Goal: Task Accomplishment & Management: Manage account settings

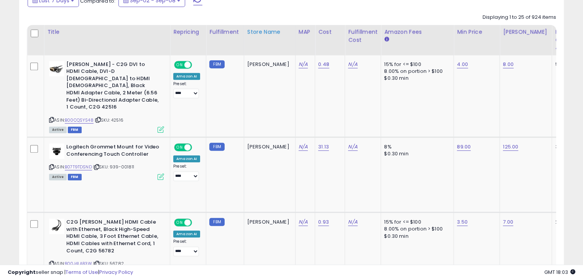
scroll to position [157, 315]
click at [318, 32] on div "Cost" at bounding box center [329, 32] width 23 height 8
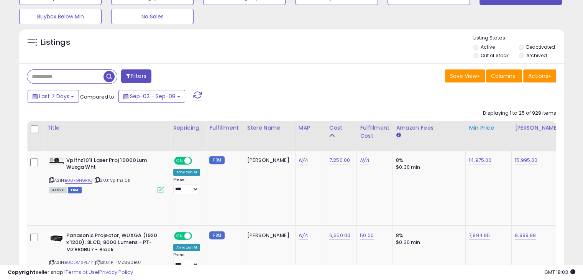
scroll to position [290, 0]
click at [329, 134] on icon at bounding box center [331, 135] width 5 height 5
click at [329, 126] on div "Cost" at bounding box center [341, 128] width 24 height 8
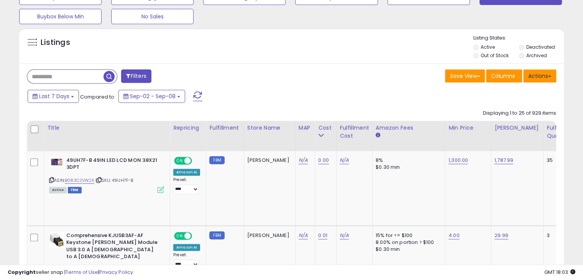
click at [530, 74] on button "Actions" at bounding box center [539, 75] width 33 height 13
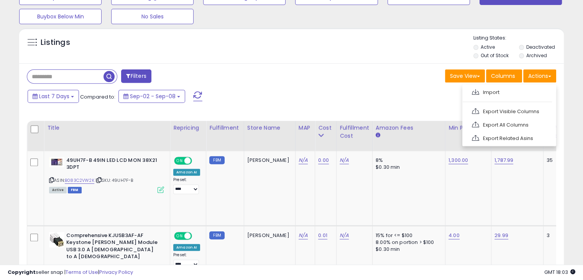
click at [266, 102] on div "Last 7 Days Compared to: Sep-02 - Sep-08" at bounding box center [224, 96] width 397 height 17
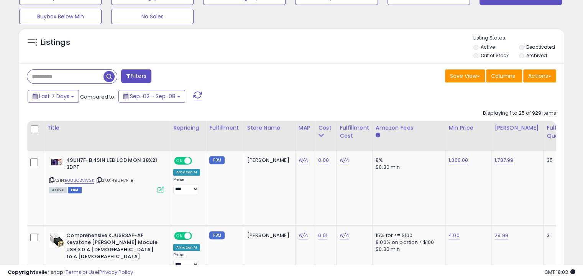
click at [118, 69] on div "Filters" at bounding box center [156, 76] width 270 height 15
click at [136, 74] on button "Filters" at bounding box center [136, 75] width 30 height 13
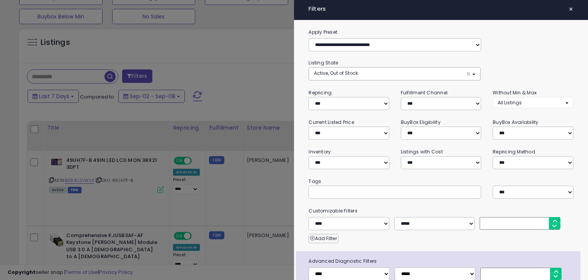
scroll to position [157, 319]
click at [385, 45] on select "**********" at bounding box center [393, 44] width 169 height 13
click at [441, 158] on select "**********" at bounding box center [440, 162] width 79 height 13
select select "**********"
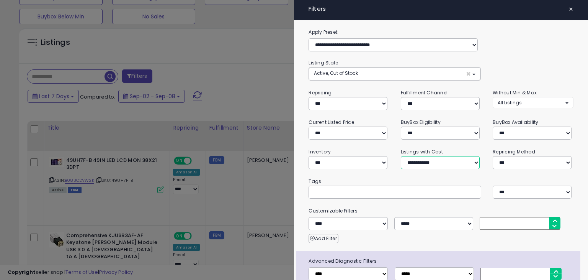
click at [401, 156] on select "**********" at bounding box center [440, 162] width 79 height 13
click at [569, 8] on span "×" at bounding box center [571, 9] width 5 height 11
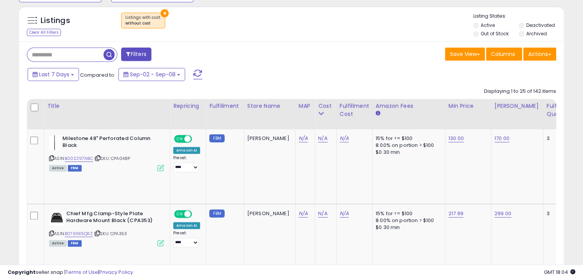
scroll to position [297, 0]
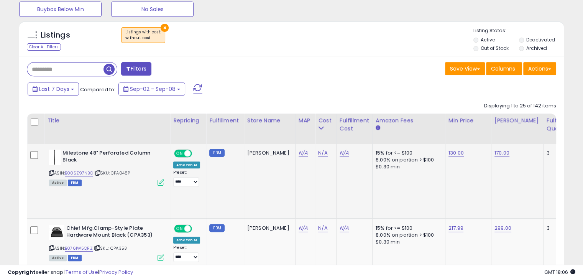
click at [97, 171] on icon at bounding box center [97, 172] width 5 height 4
click at [99, 174] on icon at bounding box center [97, 172] width 5 height 4
click at [318, 154] on link "N/A" at bounding box center [322, 153] width 9 height 8
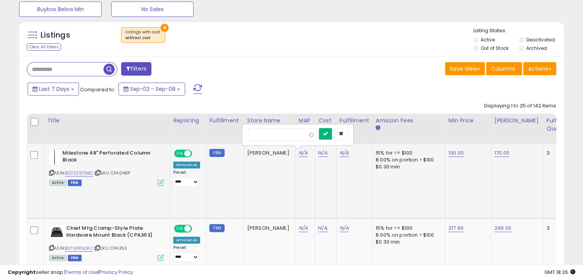
type input "**"
click at [327, 132] on icon "submit" at bounding box center [325, 133] width 5 height 5
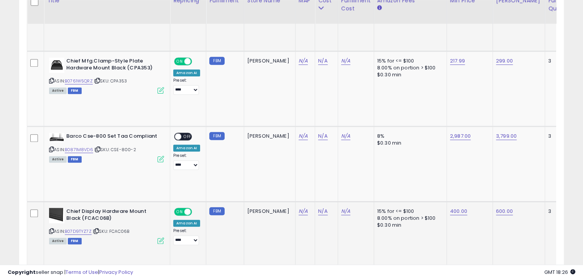
scroll to position [457, 0]
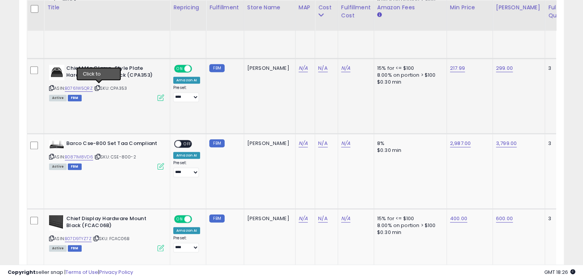
click at [100, 88] on icon at bounding box center [97, 88] width 5 height 4
drag, startPoint x: 66, startPoint y: 67, endPoint x: 135, endPoint y: 67, distance: 68.9
click at [142, 69] on b "Chief Mfg.Clamp-Style Plate Hardware Mount Black (CPA353)" at bounding box center [112, 73] width 93 height 16
copy b "Chief Mfg.Clamp-Style Plate"
click at [137, 79] on b "Chief Mfg.Clamp-Style Plate Hardware Mount Black (CPA353)" at bounding box center [112, 73] width 93 height 16
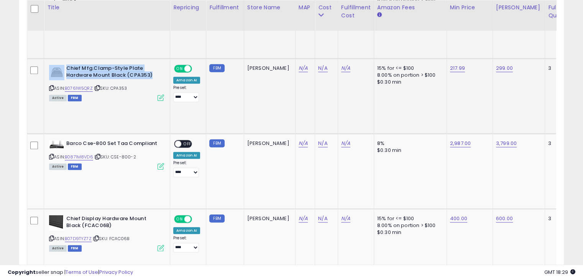
drag, startPoint x: 153, startPoint y: 72, endPoint x: 65, endPoint y: 68, distance: 87.8
click at [65, 68] on div "Chief Mfg.Clamp-Style Plate Hardware Mount Black (CPA353)" at bounding box center [106, 73] width 115 height 16
copy div "Chief Mfg.Clamp-Style Plate Hardware Mount Black (CPA353)"
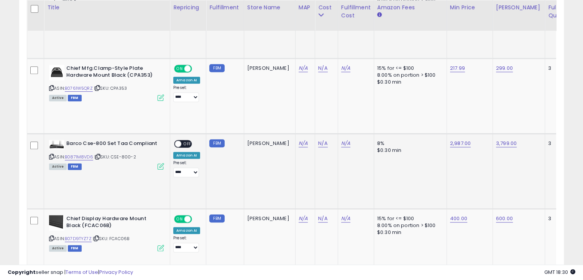
click at [122, 180] on td "Barco Cse-800 Set Taa Compliant ASIN: B0871M8VD6 | SKU: CSE-800-2 Active FBM" at bounding box center [107, 170] width 126 height 75
click at [99, 157] on icon at bounding box center [97, 156] width 5 height 4
click at [98, 155] on icon at bounding box center [97, 156] width 5 height 4
drag, startPoint x: 64, startPoint y: 142, endPoint x: 159, endPoint y: 146, distance: 94.7
click at [159, 146] on div "Barco Cse-800 Set Taa Compliant" at bounding box center [106, 145] width 115 height 10
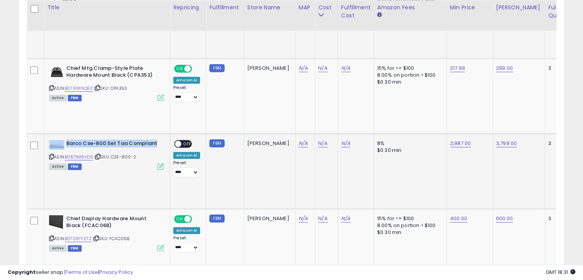
copy div "Barco Cse-800 Set Taa Compliant"
click at [136, 155] on div "ASIN: B0871M8VD6 | SKU: CSE-800-2 Active FBM" at bounding box center [106, 154] width 115 height 29
drag, startPoint x: 129, startPoint y: 157, endPoint x: 112, endPoint y: 157, distance: 17.3
click at [112, 157] on span "| SKU: CSE-800-2" at bounding box center [115, 157] width 42 height 6
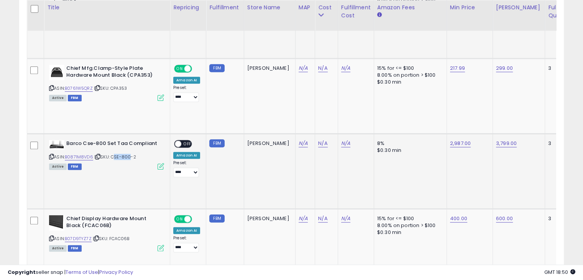
copy span "CSE-80"
click at [318, 69] on link "N/A" at bounding box center [322, 68] width 9 height 8
click at [315, 146] on td "N/A" at bounding box center [326, 170] width 23 height 75
click at [318, 145] on div "N/A" at bounding box center [325, 143] width 14 height 7
click at [318, 142] on link "N/A" at bounding box center [322, 143] width 9 height 8
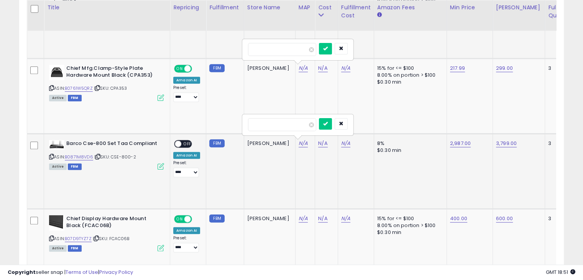
click at [315, 166] on td "N/A" at bounding box center [326, 170] width 23 height 75
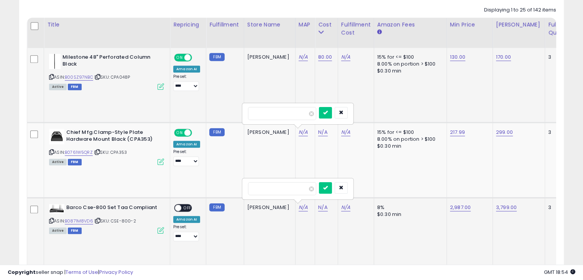
scroll to position [424, 0]
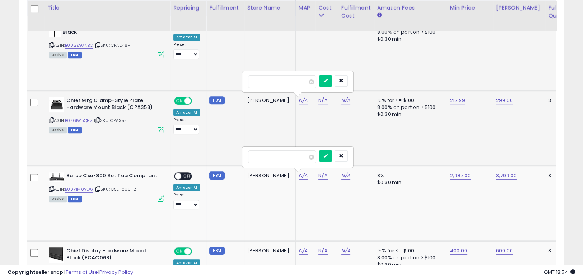
click at [315, 113] on td "N/A" at bounding box center [326, 127] width 23 height 75
click at [347, 153] on button "button" at bounding box center [340, 155] width 13 height 11
click at [343, 79] on icon "button" at bounding box center [341, 80] width 5 height 5
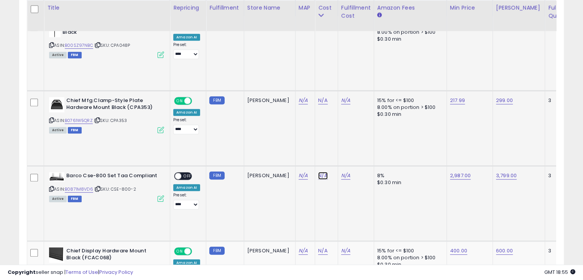
click at [318, 177] on link "N/A" at bounding box center [322, 176] width 9 height 8
type input "*******"
click at [327, 154] on icon "submit" at bounding box center [325, 155] width 5 height 5
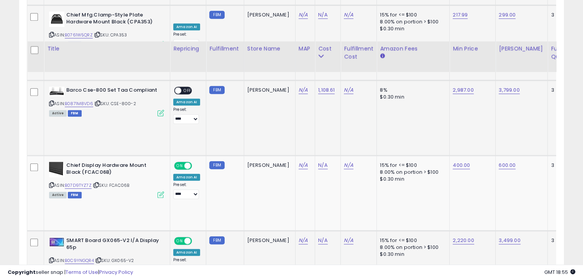
scroll to position [552, 0]
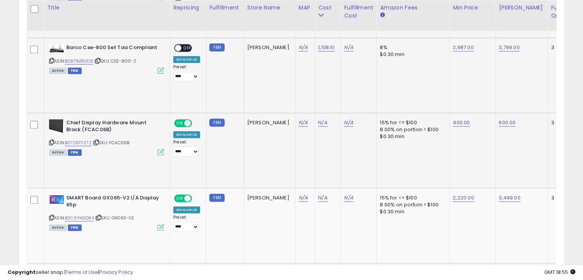
drag, startPoint x: 136, startPoint y: 140, endPoint x: 111, endPoint y: 139, distance: 24.5
click at [111, 139] on div "ASIN: B07D9TYZ7Z | SKU: FCAC06B Active FBM" at bounding box center [106, 137] width 115 height 36
copy span "FCAC06B"
drag, startPoint x: 328, startPoint y: 83, endPoint x: 435, endPoint y: 62, distance: 109.7
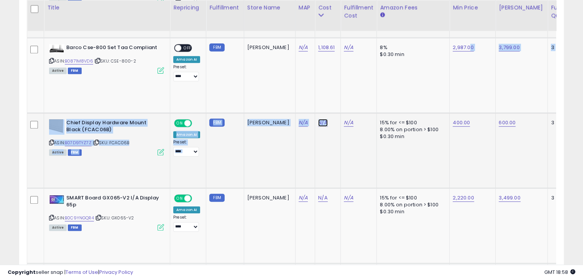
click at [318, 123] on link "N/A" at bounding box center [322, 123] width 9 height 8
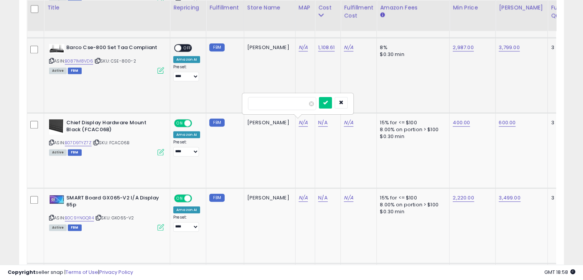
type input "******"
drag, startPoint x: 372, startPoint y: 94, endPoint x: 297, endPoint y: 118, distance: 79.3
click at [339, 99] on div "******" at bounding box center [297, 103] width 110 height 20
click at [327, 103] on icon "submit" at bounding box center [325, 102] width 5 height 5
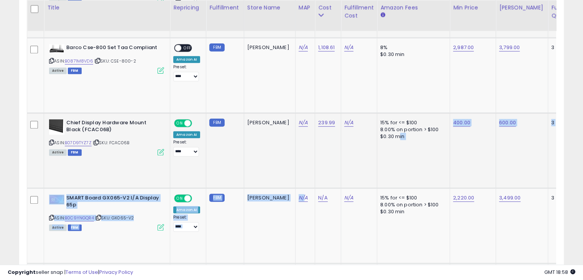
drag, startPoint x: 379, startPoint y: 138, endPoint x: 294, endPoint y: 184, distance: 96.8
click at [295, 188] on td "N/A" at bounding box center [305, 225] width 20 height 75
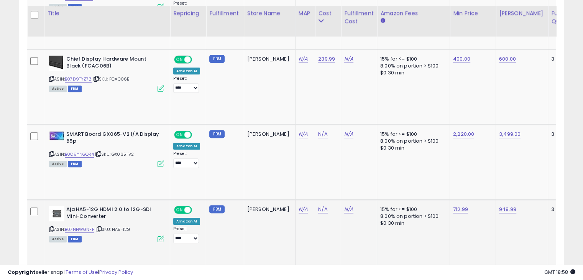
scroll to position [712, 0]
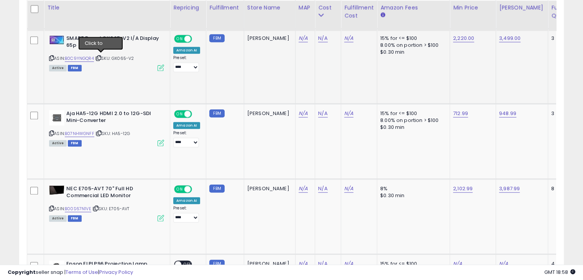
click at [101, 57] on icon at bounding box center [98, 58] width 5 height 4
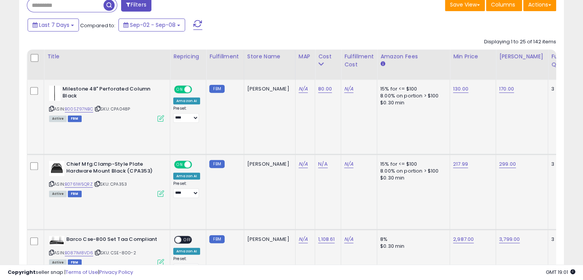
scroll to position [233, 0]
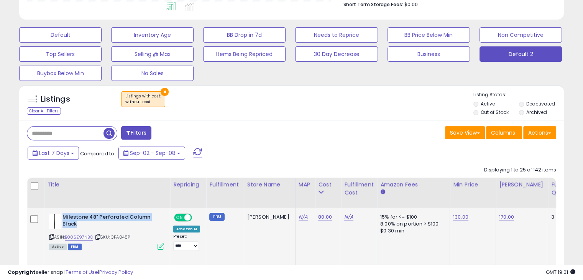
drag, startPoint x: 76, startPoint y: 223, endPoint x: 64, endPoint y: 215, distance: 14.3
click at [64, 214] on b "Milestone 48" Perforated Column Black" at bounding box center [108, 221] width 93 height 16
drag, startPoint x: 92, startPoint y: 228, endPoint x: 139, endPoint y: 218, distance: 48.2
click at [92, 228] on b "Milestone 48" Perforated Column Black" at bounding box center [108, 221] width 93 height 16
click at [344, 218] on link "N/A" at bounding box center [348, 217] width 9 height 8
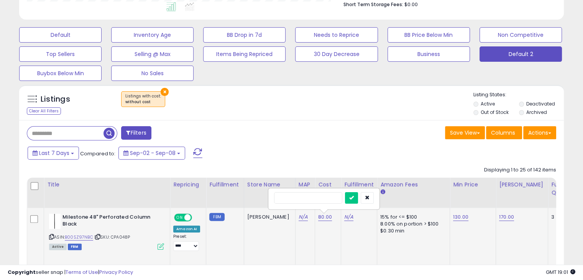
click at [338, 198] on input "text" at bounding box center [308, 197] width 68 height 11
type input "***"
click at [354, 195] on icon "submit" at bounding box center [351, 197] width 5 height 5
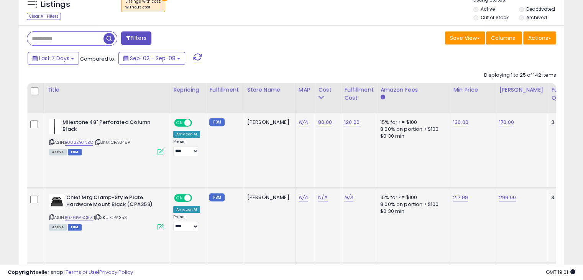
scroll to position [393, 0]
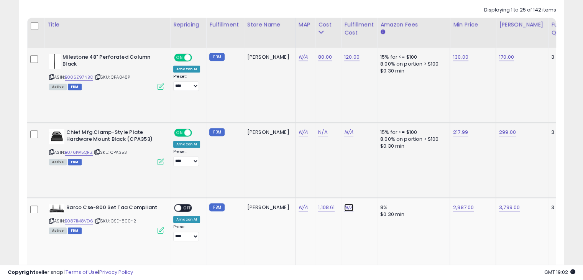
click at [344, 206] on link "N/A" at bounding box center [348, 207] width 9 height 8
type input "**"
click at [354, 185] on icon "submit" at bounding box center [351, 187] width 5 height 5
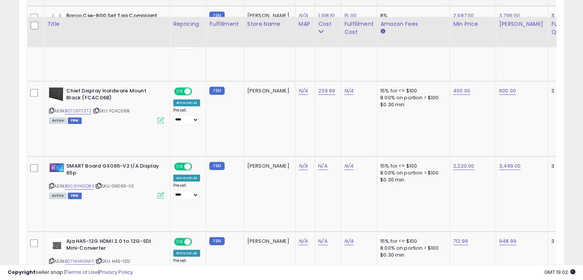
scroll to position [616, 0]
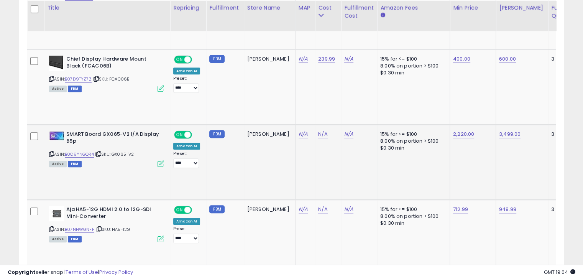
click at [80, 131] on b "SMART Board GX065-V2 I/A Display 65p" at bounding box center [112, 139] width 93 height 16
drag, startPoint x: 77, startPoint y: 141, endPoint x: 66, endPoint y: 131, distance: 13.8
click at [66, 131] on b "SMART Board GX065-V2 I/A Display 65p" at bounding box center [112, 139] width 93 height 16
copy b "SMART Board GX065-V2 I/A Display 65p"
click at [115, 132] on b "SMART Board GX065-V2 I/A Display 65p" at bounding box center [112, 139] width 93 height 16
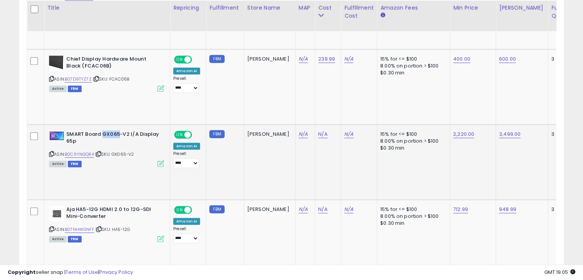
drag, startPoint x: 118, startPoint y: 132, endPoint x: 101, endPoint y: 132, distance: 16.9
click at [101, 132] on b "SMART Board GX065-V2 I/A Display 65p" at bounding box center [112, 139] width 93 height 16
copy b "GX065"
click at [318, 133] on link "N/A" at bounding box center [322, 134] width 9 height 8
click at [304, 114] on input "number" at bounding box center [282, 114] width 68 height 13
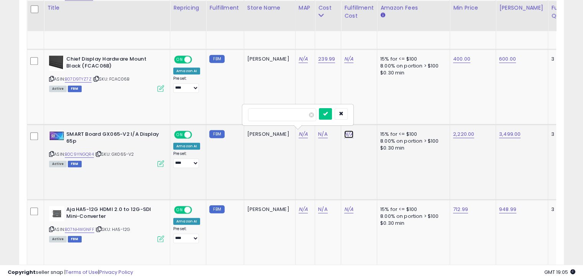
click at [344, 133] on link "N/A" at bounding box center [348, 134] width 9 height 8
click at [324, 111] on input "text" at bounding box center [308, 113] width 68 height 11
type input "***"
click at [354, 112] on icon "submit" at bounding box center [351, 113] width 5 height 5
click at [318, 134] on link "N/A" at bounding box center [322, 134] width 9 height 8
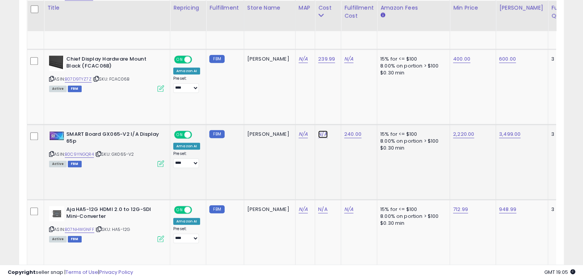
click at [318, 133] on link "N/A" at bounding box center [322, 134] width 9 height 8
click at [101, 152] on icon at bounding box center [98, 154] width 5 height 4
click at [100, 152] on icon at bounding box center [98, 154] width 5 height 4
click at [100, 153] on icon at bounding box center [98, 154] width 5 height 4
click at [100, 154] on icon at bounding box center [98, 154] width 5 height 4
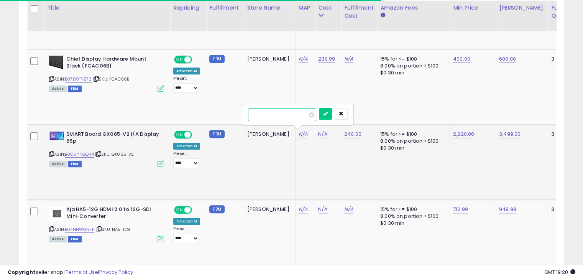
click at [304, 116] on input "number" at bounding box center [282, 114] width 68 height 13
click at [337, 106] on div "****" at bounding box center [297, 115] width 110 height 20
click at [273, 113] on input "****" at bounding box center [282, 114] width 68 height 13
drag, startPoint x: 266, startPoint y: 113, endPoint x: 255, endPoint y: 113, distance: 11.5
click at [255, 113] on input "****" at bounding box center [282, 114] width 68 height 13
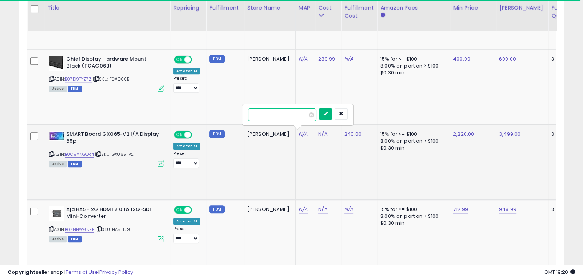
type input "****"
click at [327, 114] on icon "submit" at bounding box center [325, 113] width 5 height 5
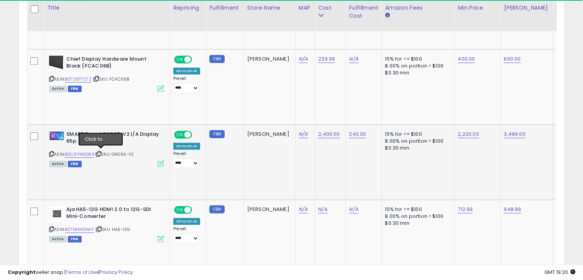
click at [101, 154] on icon at bounding box center [98, 154] width 5 height 4
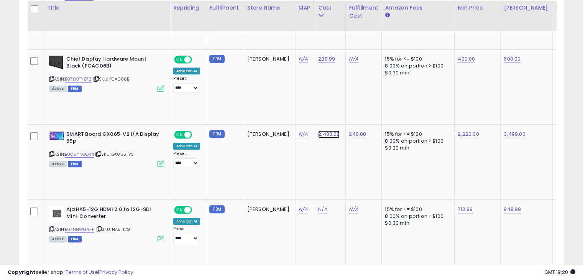
click at [318, 133] on link "2,400.00" at bounding box center [328, 134] width 21 height 8
click at [333, 111] on icon "submit" at bounding box center [331, 113] width 5 height 5
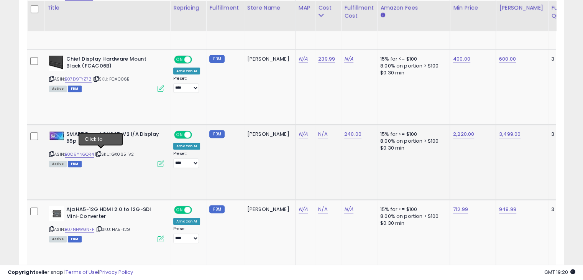
click at [101, 154] on icon at bounding box center [98, 154] width 5 height 4
click at [101, 153] on icon at bounding box center [98, 154] width 5 height 4
click at [100, 153] on icon at bounding box center [98, 154] width 5 height 4
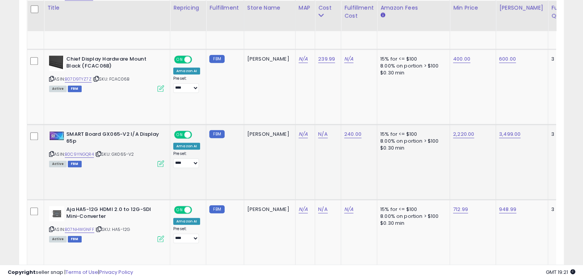
click at [101, 152] on icon at bounding box center [98, 154] width 5 height 4
drag, startPoint x: 144, startPoint y: 149, endPoint x: 115, endPoint y: 152, distance: 28.5
click at [115, 152] on div "ASIN: B0C9YNGQR4 | SKU: GX065-V2 Active FBM" at bounding box center [106, 149] width 115 height 36
copy span "GX065-V2"
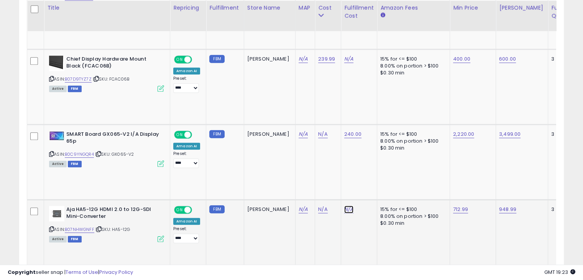
click at [344, 207] on link "N/A" at bounding box center [348, 209] width 9 height 8
click at [304, 185] on input "text" at bounding box center [308, 188] width 68 height 11
type input "**"
click at [358, 188] on button "submit" at bounding box center [351, 188] width 13 height 11
click at [100, 227] on icon at bounding box center [99, 229] width 5 height 4
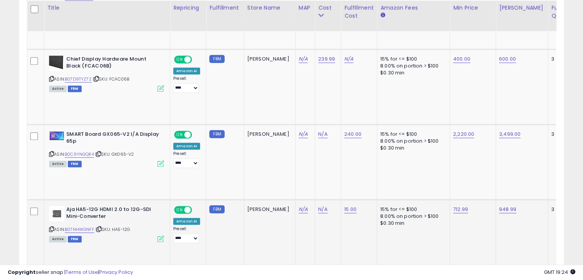
click at [120, 227] on span "| SKU: HA5-12G" at bounding box center [112, 229] width 34 height 6
click at [106, 229] on span "| SKU: HA5-12G" at bounding box center [112, 229] width 34 height 6
click at [113, 239] on td "Aja HA5-12G HDMI 2.0 to 12G-SDI Mini-Converter ASIN: B07NHWGNFF | SKU: HA5-12G …" at bounding box center [107, 236] width 126 height 75
click at [100, 227] on icon at bounding box center [99, 229] width 5 height 4
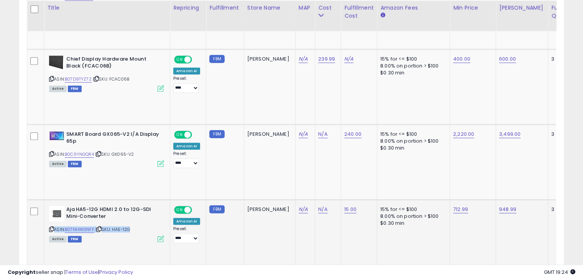
click at [100, 227] on icon at bounding box center [99, 229] width 5 height 4
click at [102, 227] on icon at bounding box center [99, 229] width 5 height 4
drag, startPoint x: 136, startPoint y: 228, endPoint x: 114, endPoint y: 226, distance: 22.3
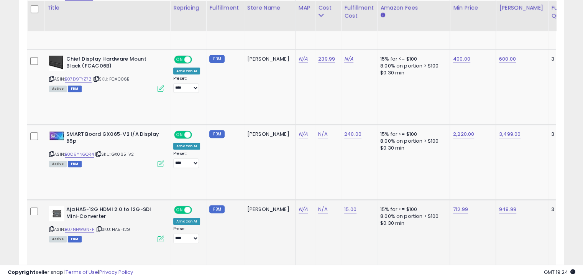
click at [114, 226] on div "ASIN: B07NHWGNFF | SKU: HA5-12G Active FBM" at bounding box center [106, 224] width 115 height 36
click at [318, 208] on link "N/A" at bounding box center [322, 209] width 9 height 8
drag, startPoint x: 295, startPoint y: 192, endPoint x: 300, endPoint y: 196, distance: 6.5
click at [300, 196] on div at bounding box center [297, 190] width 110 height 20
type input "***"
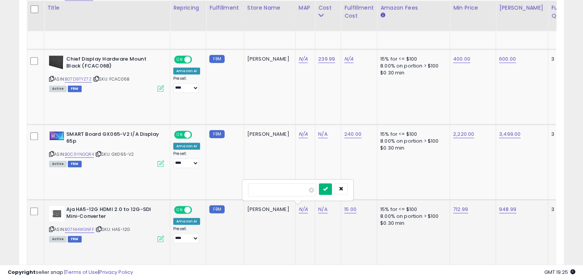
click at [327, 187] on icon "submit" at bounding box center [325, 188] width 5 height 5
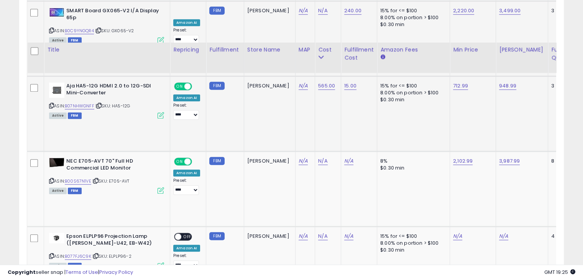
scroll to position [807, 0]
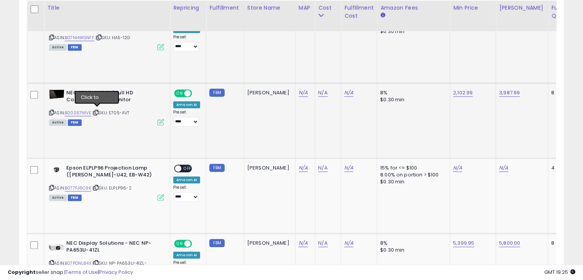
click at [98, 111] on icon at bounding box center [95, 112] width 5 height 4
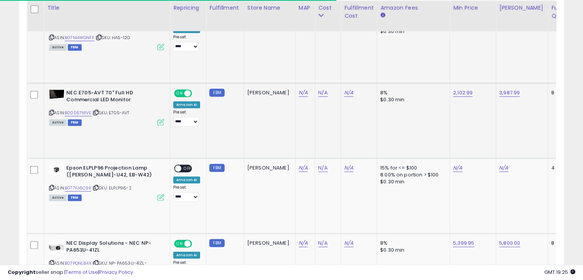
click at [98, 111] on icon at bounding box center [95, 112] width 5 height 4
drag, startPoint x: 126, startPoint y: 110, endPoint x: 110, endPoint y: 110, distance: 15.3
click at [110, 110] on div "ASIN: B00S67N1VE | SKU: E705-AVT Active FBM" at bounding box center [106, 107] width 115 height 36
copy span "E705-AVT"
drag, startPoint x: 141, startPoint y: 187, endPoint x: 111, endPoint y: 187, distance: 29.5
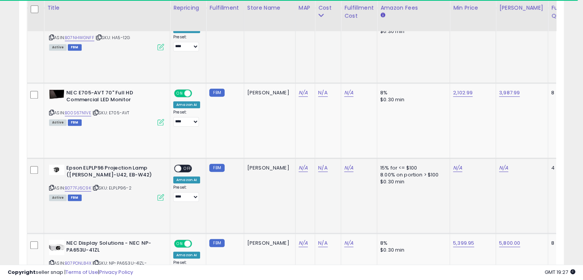
click at [111, 187] on div "ASIN: B077FJ6C9K | SKU: ELPLP96-2 Active FBM" at bounding box center [106, 182] width 115 height 36
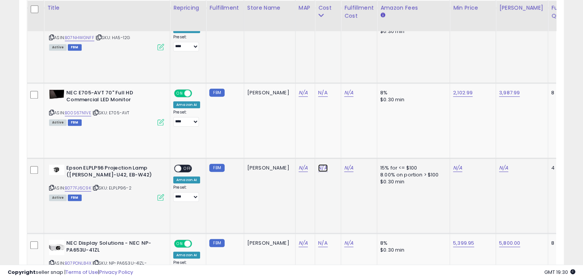
click at [318, 166] on link "N/A" at bounding box center [322, 168] width 9 height 8
type input "*****"
click at [332, 149] on button "submit" at bounding box center [325, 146] width 13 height 11
click at [344, 166] on link "N/A" at bounding box center [348, 168] width 9 height 8
type input "**"
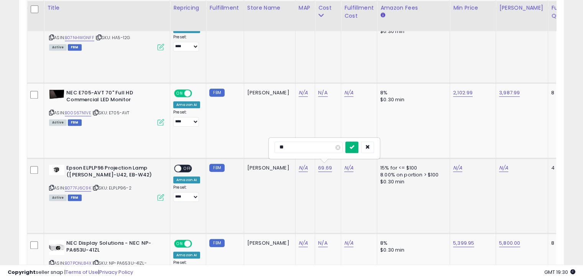
click at [354, 148] on icon "submit" at bounding box center [351, 146] width 5 height 5
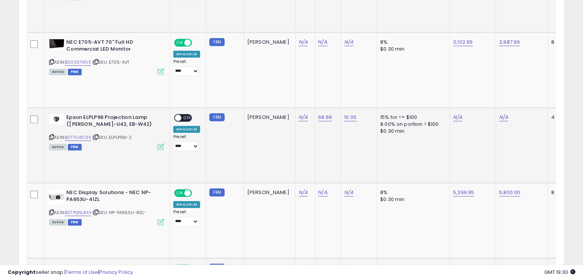
scroll to position [935, 0]
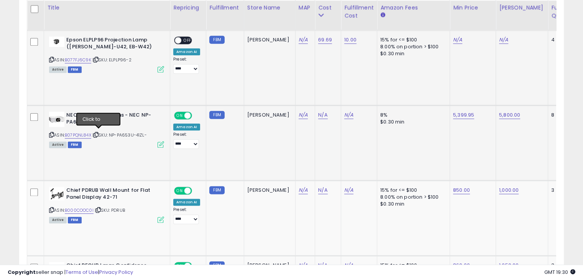
click at [98, 133] on icon at bounding box center [95, 135] width 5 height 4
drag, startPoint x: 150, startPoint y: 131, endPoint x: 113, endPoint y: 133, distance: 36.8
click at [113, 133] on div "ASIN: B07PQNL84X | SKU: NP-PA653U-41ZL- Active FBM" at bounding box center [106, 129] width 115 height 36
click at [147, 132] on span "| SKU: NP-PA653U-41ZL-" at bounding box center [119, 135] width 54 height 6
drag, startPoint x: 145, startPoint y: 133, endPoint x: 112, endPoint y: 134, distance: 32.6
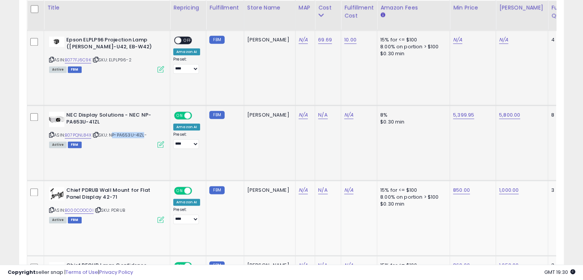
click at [112, 134] on span "| SKU: NP-PA653U-41ZL-" at bounding box center [119, 135] width 54 height 6
drag, startPoint x: 147, startPoint y: 133, endPoint x: 113, endPoint y: 135, distance: 34.1
click at [113, 135] on span "| SKU: NP-PA653U-41ZL-" at bounding box center [119, 135] width 54 height 6
drag, startPoint x: 99, startPoint y: 121, endPoint x: 67, endPoint y: 112, distance: 33.7
click at [67, 112] on b "NEC Display Solutions - NEC NP-PA653U-41ZL" at bounding box center [112, 119] width 93 height 16
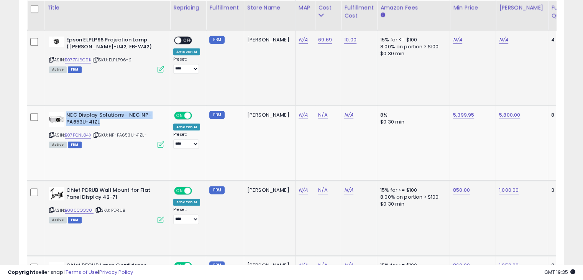
drag, startPoint x: 132, startPoint y: 206, endPoint x: 113, endPoint y: 209, distance: 18.6
click at [113, 209] on div "ASIN: B000COOC0I | SKU: PDRUB Active FBM" at bounding box center [106, 205] width 115 height 36
drag, startPoint x: 113, startPoint y: 206, endPoint x: 109, endPoint y: 206, distance: 4.2
drag, startPoint x: 109, startPoint y: 206, endPoint x: 118, endPoint y: 209, distance: 9.1
click at [318, 189] on link "N/A" at bounding box center [322, 190] width 9 height 8
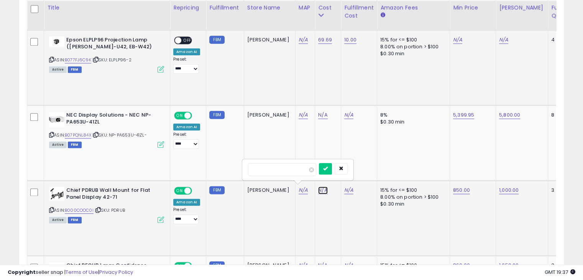
click at [318, 189] on link "N/A" at bounding box center [322, 190] width 9 height 8
type input "***"
click at [327, 170] on icon "submit" at bounding box center [325, 168] width 5 height 5
click at [344, 189] on link "N/A" at bounding box center [348, 190] width 9 height 8
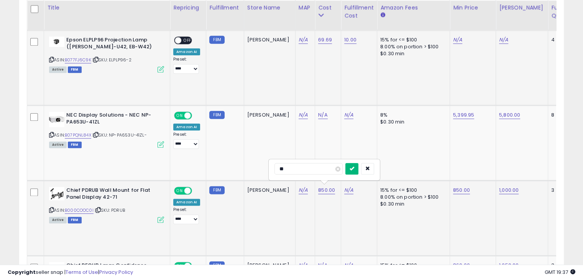
type input "**"
click at [358, 171] on button "submit" at bounding box center [351, 168] width 13 height 11
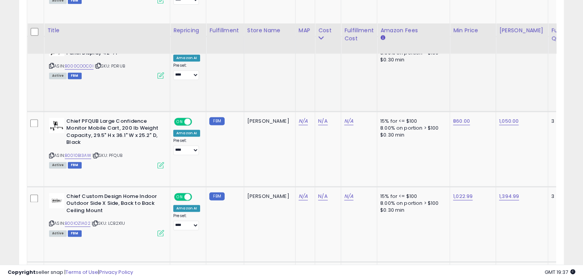
scroll to position [1127, 0]
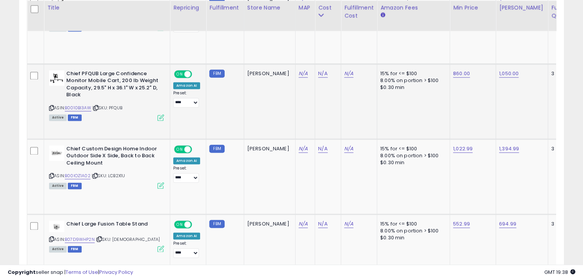
drag, startPoint x: 129, startPoint y: 107, endPoint x: 111, endPoint y: 106, distance: 18.4
click at [111, 106] on div "ASIN: B0010BI3AW | SKU: PFQUB Active FBM" at bounding box center [106, 95] width 115 height 50
click at [318, 71] on link "N/A" at bounding box center [322, 74] width 9 height 8
type input "***"
click at [327, 50] on icon "submit" at bounding box center [325, 51] width 5 height 5
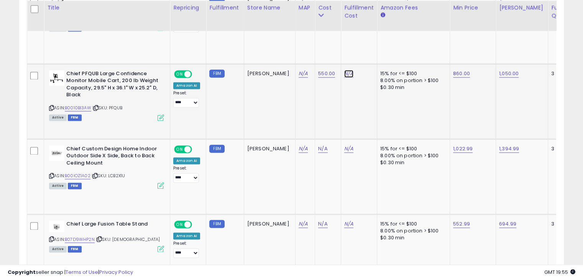
click at [344, 70] on link "N/A" at bounding box center [348, 74] width 9 height 8
type input "**"
click at [358, 54] on button "submit" at bounding box center [351, 51] width 13 height 11
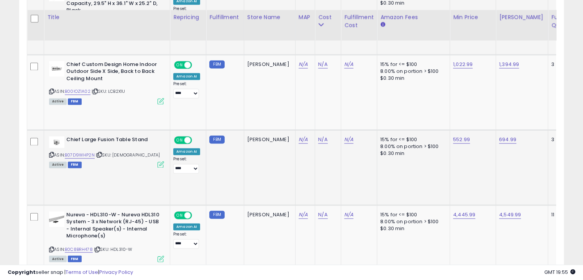
scroll to position [1223, 0]
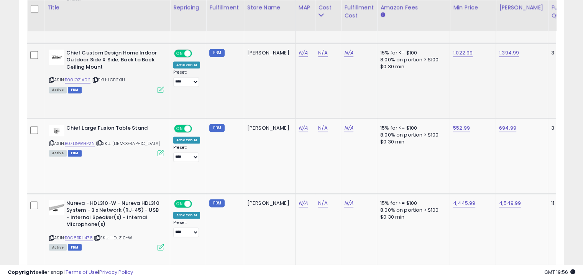
drag, startPoint x: 129, startPoint y: 75, endPoint x: 109, endPoint y: 76, distance: 19.6
click at [109, 76] on div "ASIN: B00IOZ1A02 | SKU: LCB2X1U Active FBM" at bounding box center [106, 70] width 115 height 43
click at [97, 78] on icon at bounding box center [95, 80] width 5 height 4
click at [318, 50] on link "N/A" at bounding box center [322, 53] width 9 height 8
type input "******"
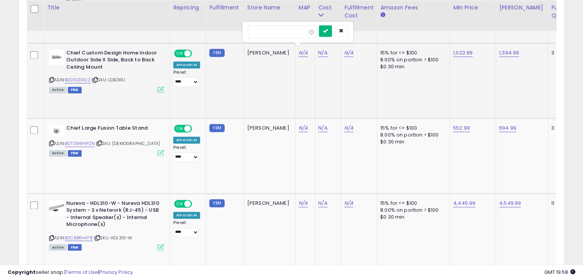
click at [327, 33] on icon "submit" at bounding box center [325, 30] width 5 height 5
click at [344, 49] on div "N/A" at bounding box center [357, 52] width 27 height 7
click at [344, 51] on link "N/A" at bounding box center [348, 53] width 9 height 8
type input "**"
click at [358, 33] on button "submit" at bounding box center [351, 30] width 13 height 11
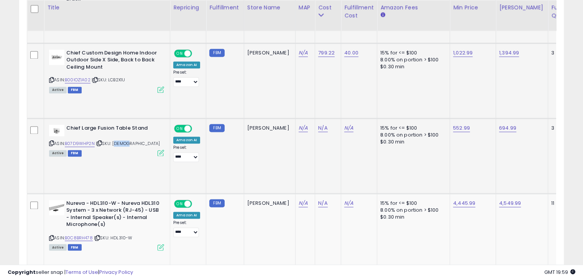
drag, startPoint x: 127, startPoint y: 138, endPoint x: 115, endPoint y: 138, distance: 12.3
click at [115, 138] on div "ASIN: B07D9WHP2N | SKU: LDS1U Active FBM" at bounding box center [106, 139] width 115 height 31
drag, startPoint x: 136, startPoint y: 75, endPoint x: 65, endPoint y: 48, distance: 76.4
click at [65, 49] on div "Chief Custom Design Home Indoor Outdoor Side X Side, Back to Back Ceiling Mount…" at bounding box center [105, 70] width 117 height 43
drag, startPoint x: 93, startPoint y: 138, endPoint x: 74, endPoint y: 128, distance: 22.6
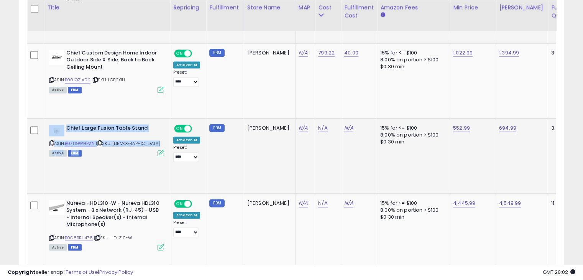
click at [62, 124] on div "Chief Large Fusion Table Stand ASIN: B07D9WHP2N | SKU: LDS1U Active FBM" at bounding box center [105, 139] width 117 height 31
click at [106, 179] on td "Chief Large Fusion Table Stand ASIN: B07D9WHP2N | SKU: LDS1U Active FBM" at bounding box center [107, 155] width 126 height 75
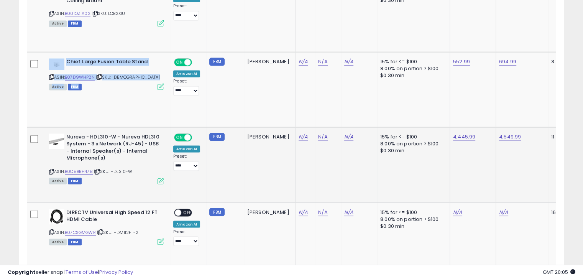
scroll to position [1318, 0]
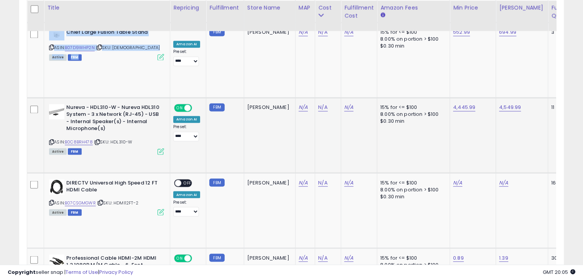
drag, startPoint x: 139, startPoint y: 138, endPoint x: 113, endPoint y: 139, distance: 25.3
click at [113, 139] on div "ASIN: B0C8BRH478 | SKU: HDL310-W Active FBM" at bounding box center [106, 129] width 115 height 50
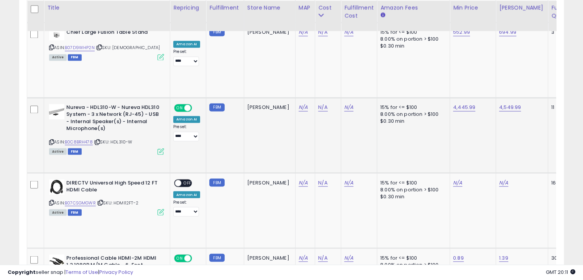
click at [318, 106] on div "N/A" at bounding box center [326, 107] width 17 height 7
click at [318, 105] on link "N/A" at bounding box center [322, 107] width 9 height 8
type input "***"
click at [327, 84] on icon "submit" at bounding box center [325, 84] width 5 height 5
click at [344, 105] on link "N/A" at bounding box center [348, 107] width 9 height 8
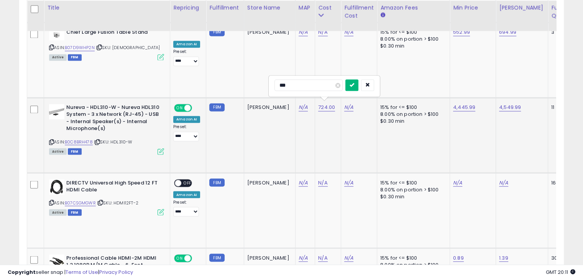
type input "***"
click at [358, 88] on button "submit" at bounding box center [351, 84] width 13 height 11
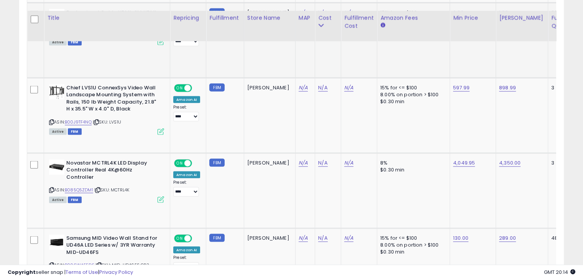
scroll to position [1573, 0]
